Goal: Communication & Community: Ask a question

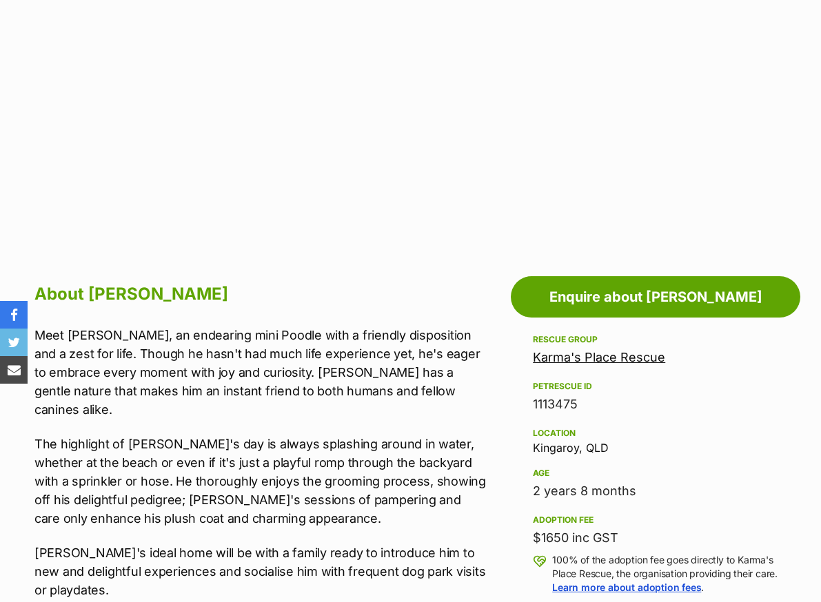
scroll to position [551, 0]
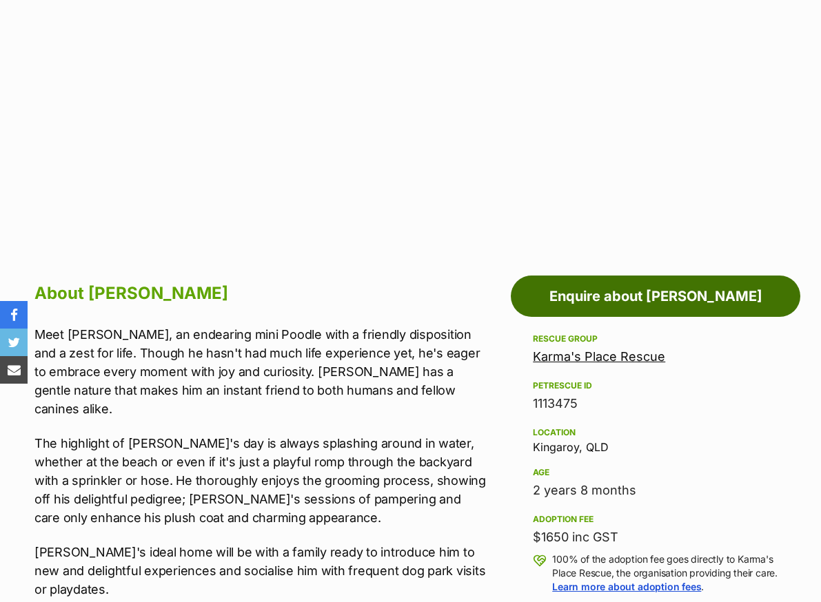
click at [617, 276] on link "Enquire about [PERSON_NAME]" at bounding box center [655, 296] width 289 height 41
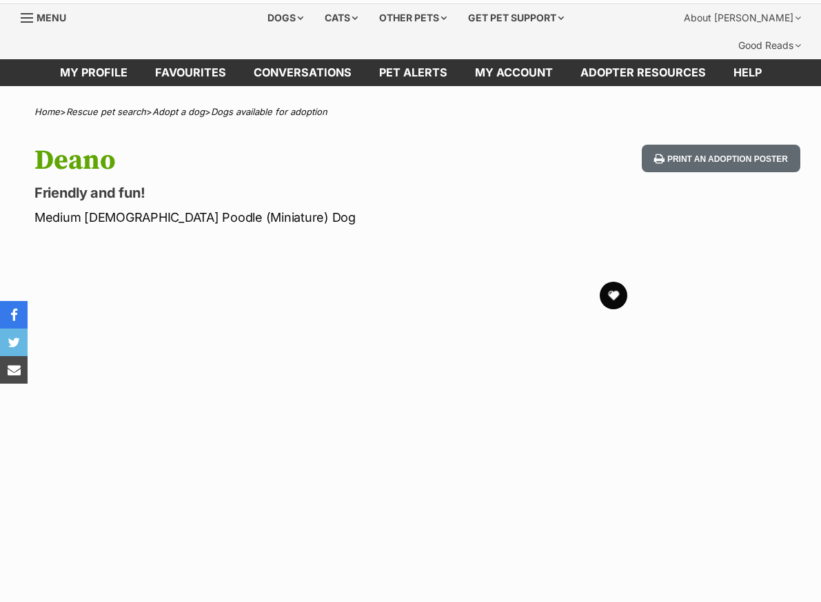
scroll to position [0, 0]
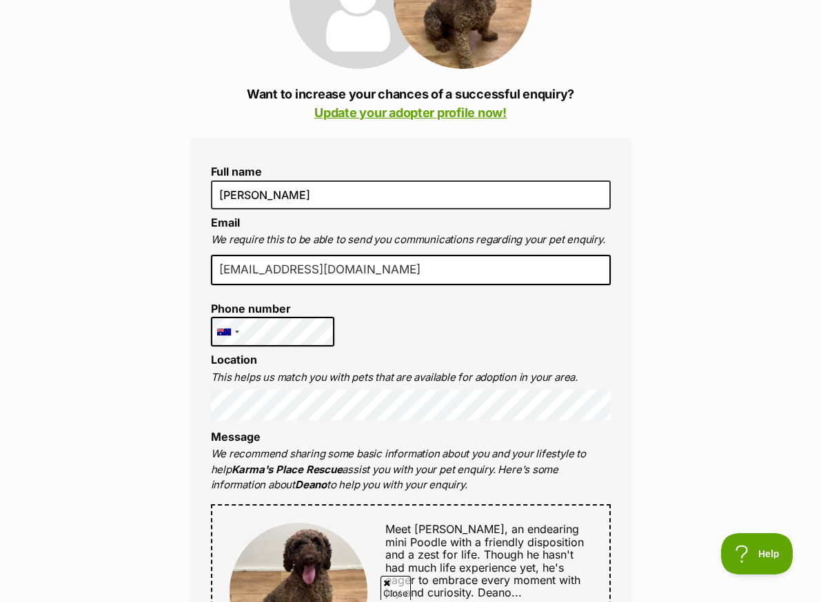
scroll to position [207, 0]
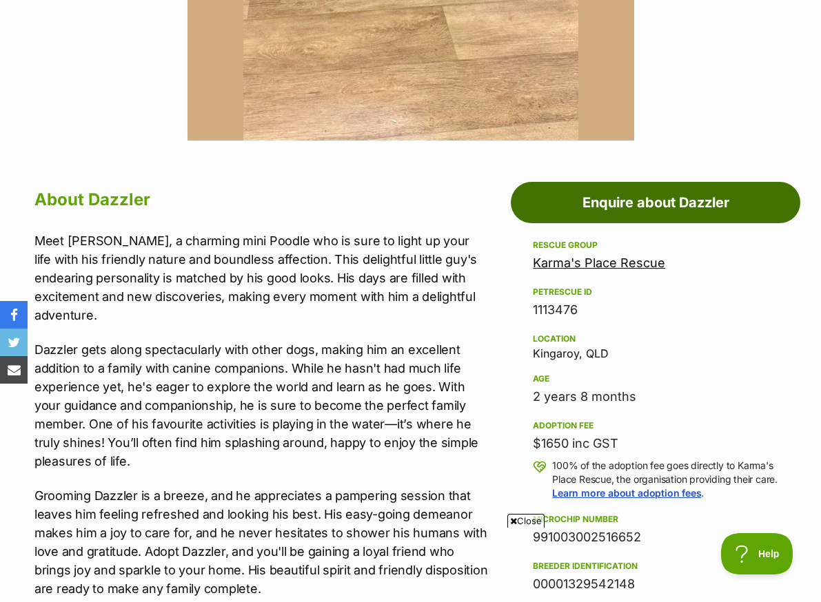
click at [600, 182] on link "Enquire about Dazzler" at bounding box center [655, 202] width 289 height 41
